Goal: Task Accomplishment & Management: Manage account settings

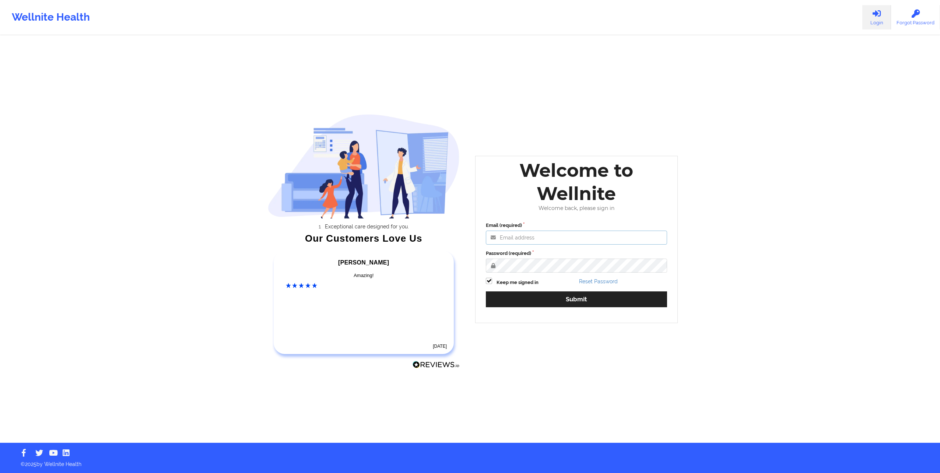
click at [507, 235] on input "Email (required)" at bounding box center [576, 238] width 181 height 14
type input "s.negron713@gmail.com"
click at [486, 291] on button "Submit" at bounding box center [576, 299] width 181 height 16
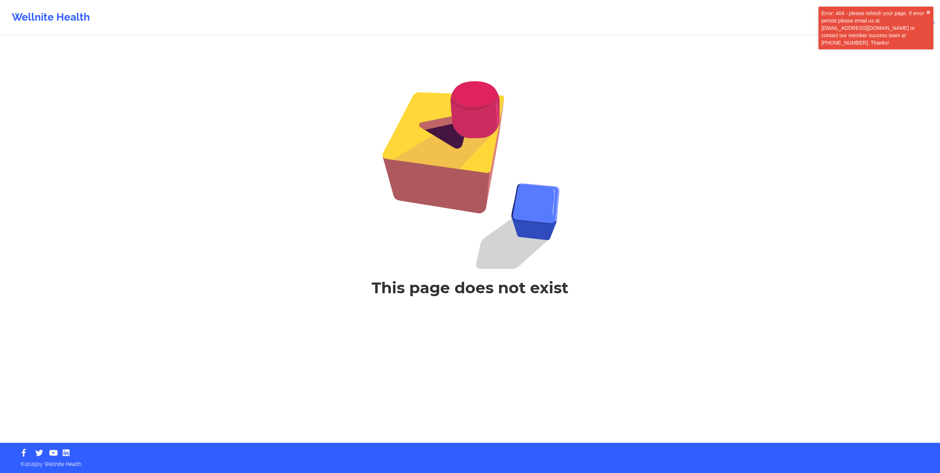
click at [61, 17] on div "Wellnite Health" at bounding box center [51, 17] width 102 height 29
